Goal: Obtain resource: Download file/media

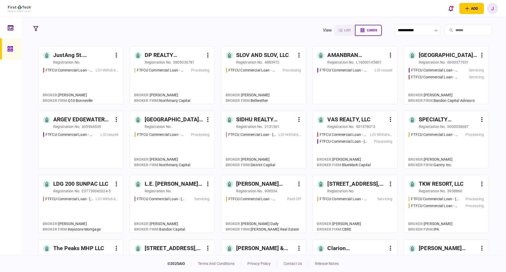
click at [447, 32] on input "search" at bounding box center [468, 30] width 47 height 11
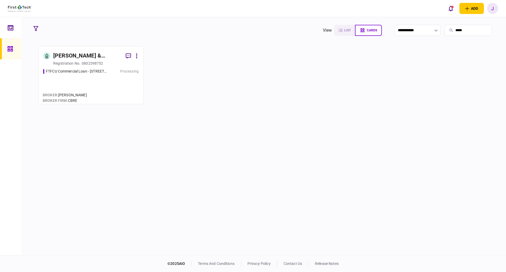
type input "*****"
click at [80, 60] on div "[PERSON_NAME] & [PERSON_NAME] PROPERTY HOLDINGS, LLC" at bounding box center [87, 55] width 68 height 9
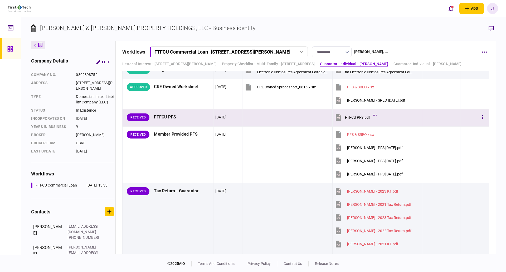
scroll to position [973, 0]
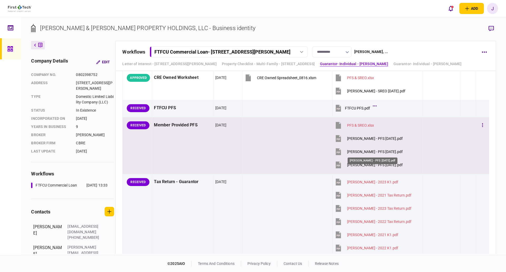
click at [388, 151] on div "[PERSON_NAME] - PFS [DATE].pdf" at bounding box center [375, 151] width 56 height 4
click at [370, 165] on div "[PERSON_NAME] - PFS [DATE].pdf" at bounding box center [375, 165] width 56 height 4
